Goal: Find specific page/section: Find specific page/section

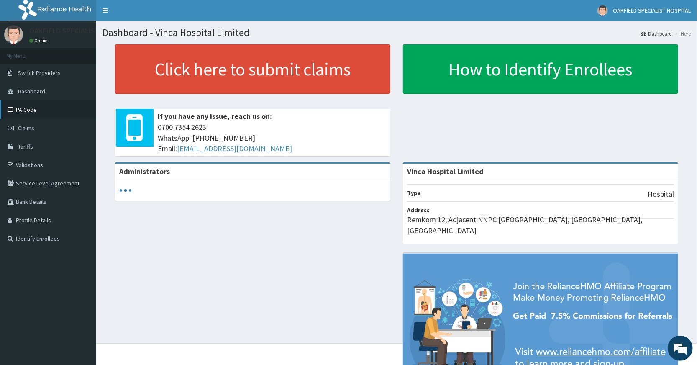
click at [23, 112] on link "PA Code" at bounding box center [48, 109] width 96 height 18
click at [42, 108] on link "PA Code" at bounding box center [48, 109] width 96 height 18
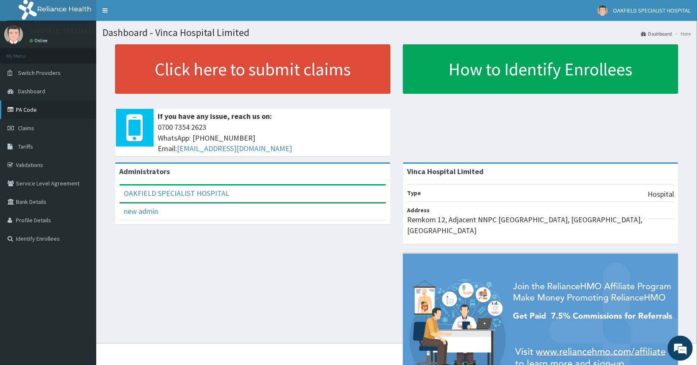
click at [22, 110] on link "PA Code" at bounding box center [48, 109] width 96 height 18
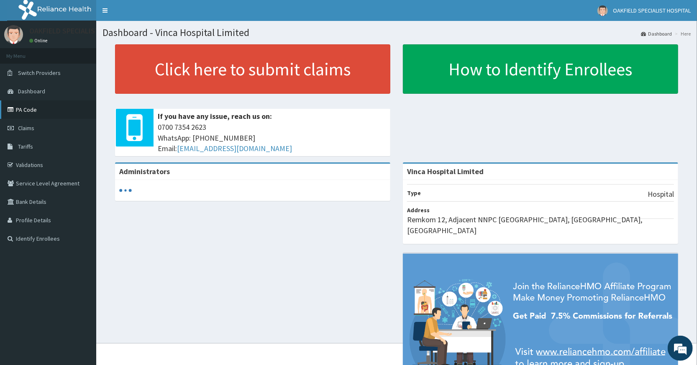
click at [33, 110] on link "PA Code" at bounding box center [48, 109] width 96 height 18
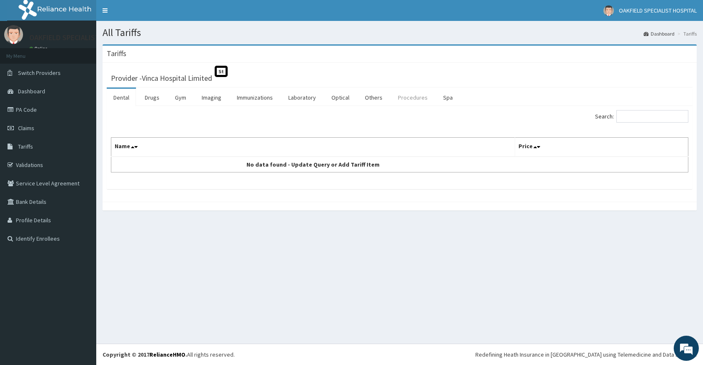
click at [414, 94] on link "Procedures" at bounding box center [412, 98] width 43 height 18
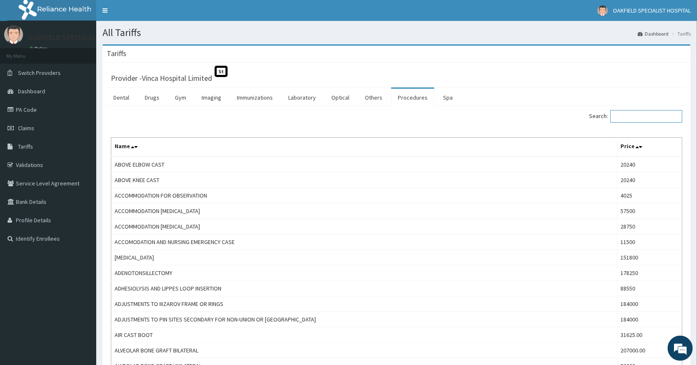
click at [633, 118] on input "Search:" at bounding box center [647, 116] width 72 height 13
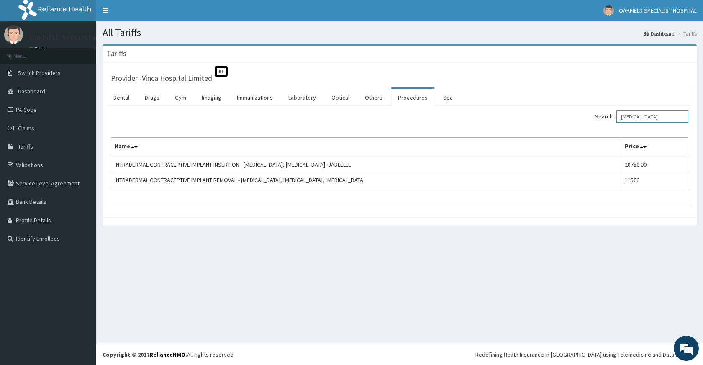
type input "[MEDICAL_DATA]"
click at [33, 107] on link "PA Code" at bounding box center [48, 109] width 96 height 18
